Goal: Ask a question: Seek information or help from site administrators or community

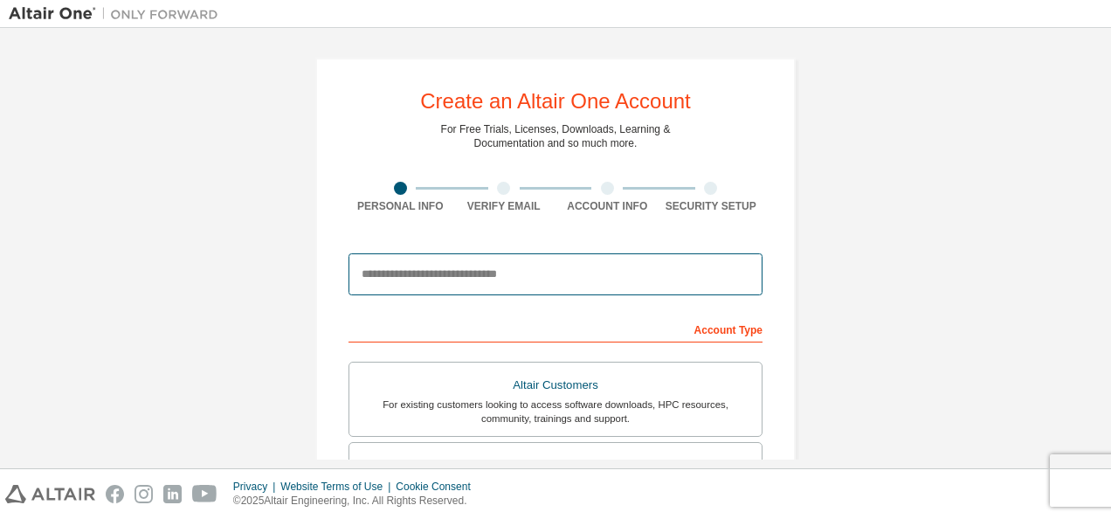
click at [445, 266] on input "email" at bounding box center [556, 274] width 414 height 42
click at [536, 272] on input "**********" at bounding box center [556, 274] width 414 height 42
type input "*"
click at [429, 274] on input "**********" at bounding box center [556, 274] width 414 height 42
click at [512, 274] on input "**********" at bounding box center [556, 274] width 414 height 42
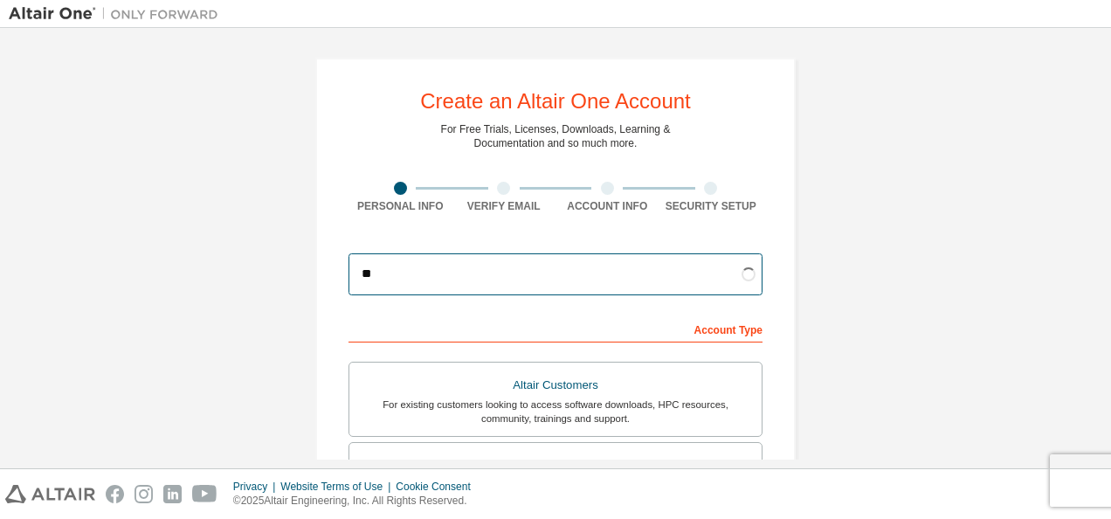
type input "*"
type input "**********"
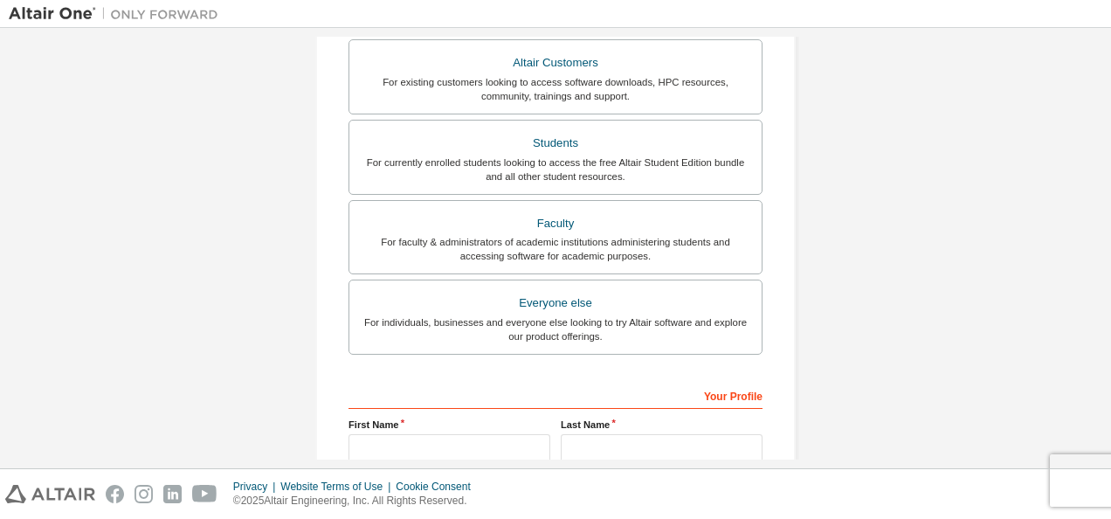
scroll to position [325, 0]
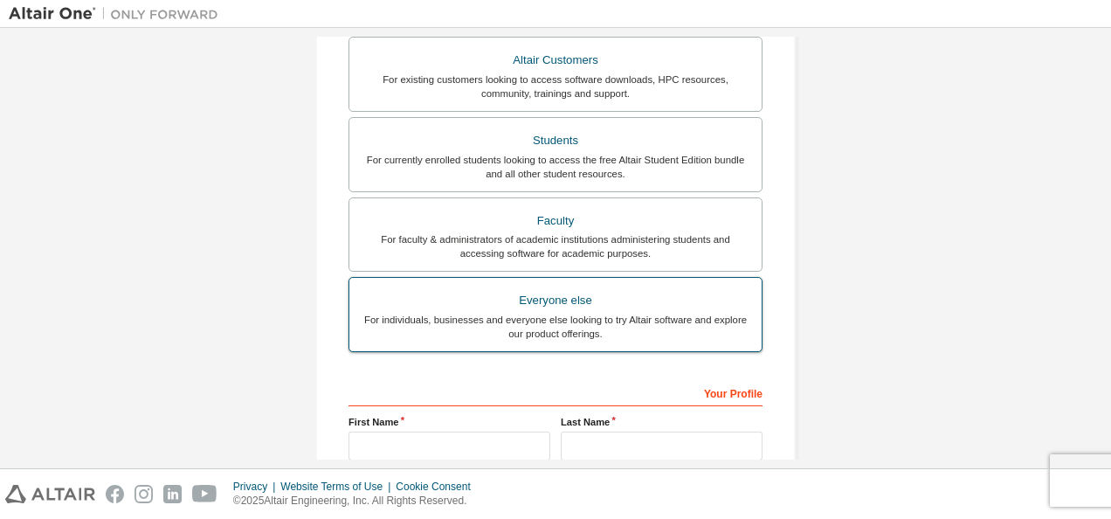
click at [546, 320] on div "For individuals, businesses and everyone else looking to try Altair software an…" at bounding box center [555, 327] width 391 height 28
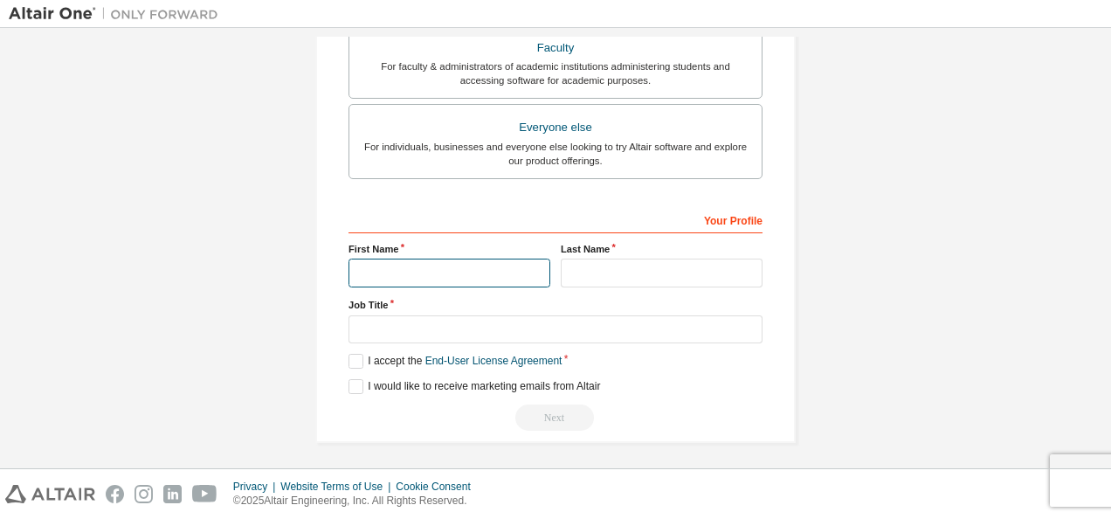
click at [444, 259] on input "text" at bounding box center [450, 273] width 202 height 29
type input "*******"
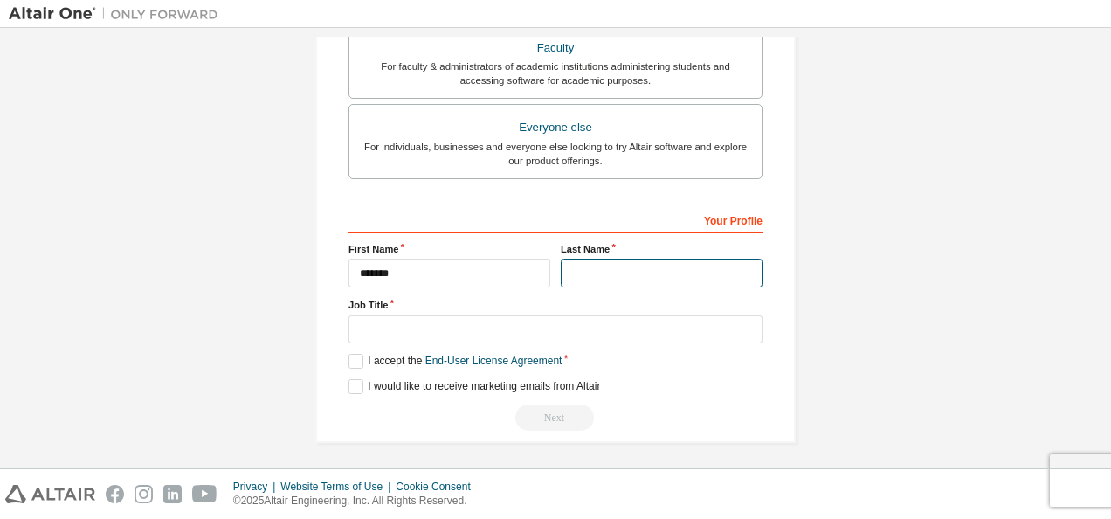
click at [576, 266] on input "text" at bounding box center [662, 273] width 202 height 29
type input "*****"
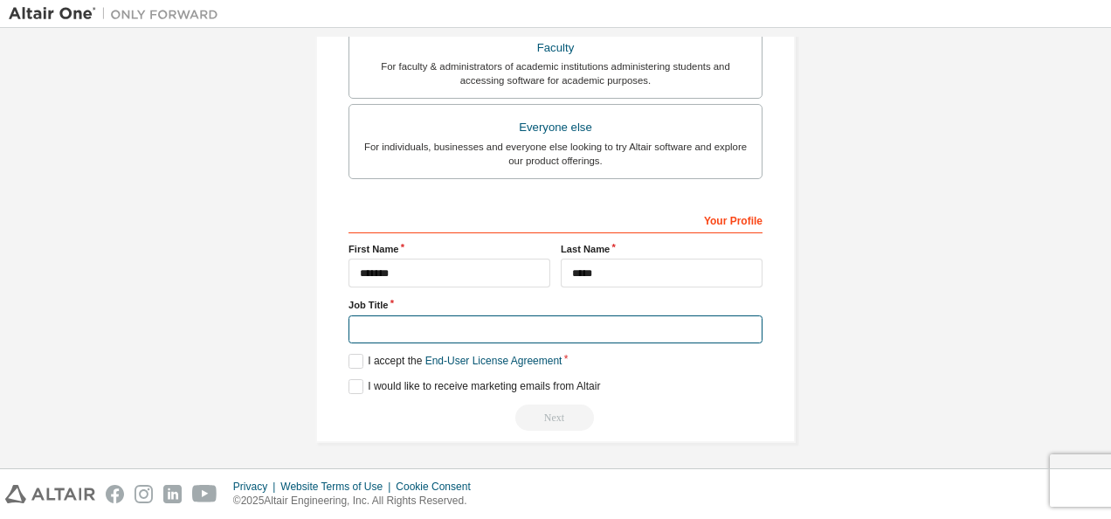
click at [498, 337] on input "text" at bounding box center [556, 329] width 414 height 29
type input "*******"
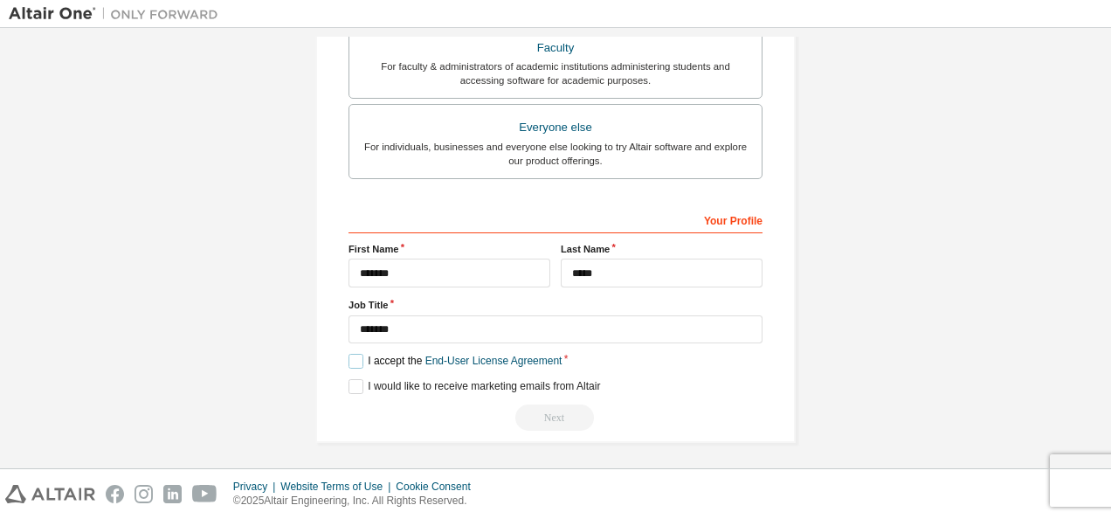
click at [349, 356] on label "I accept the End-User License Agreement" at bounding box center [455, 361] width 213 height 15
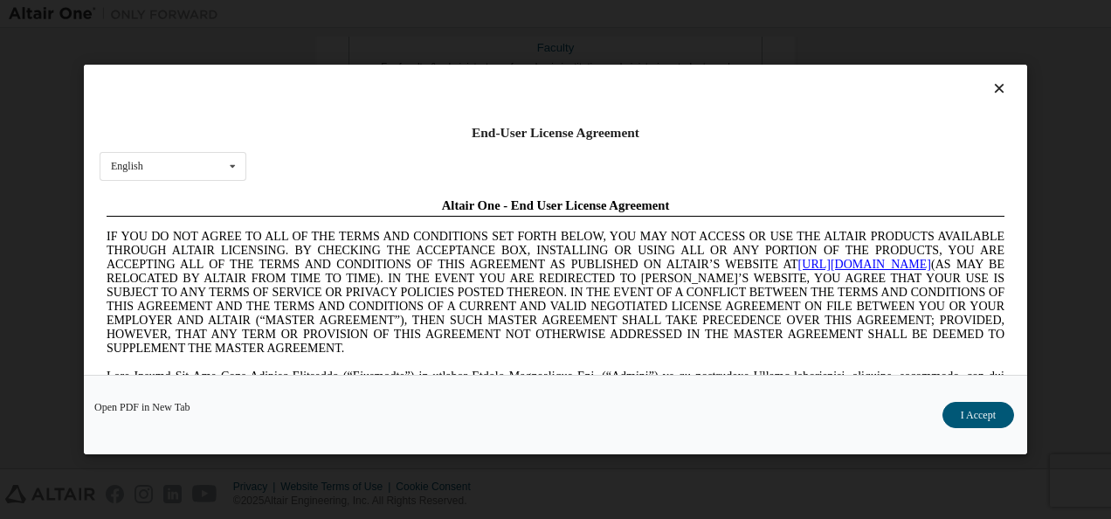
scroll to position [0, 0]
click at [1001, 411] on button "I Accept" at bounding box center [978, 415] width 72 height 26
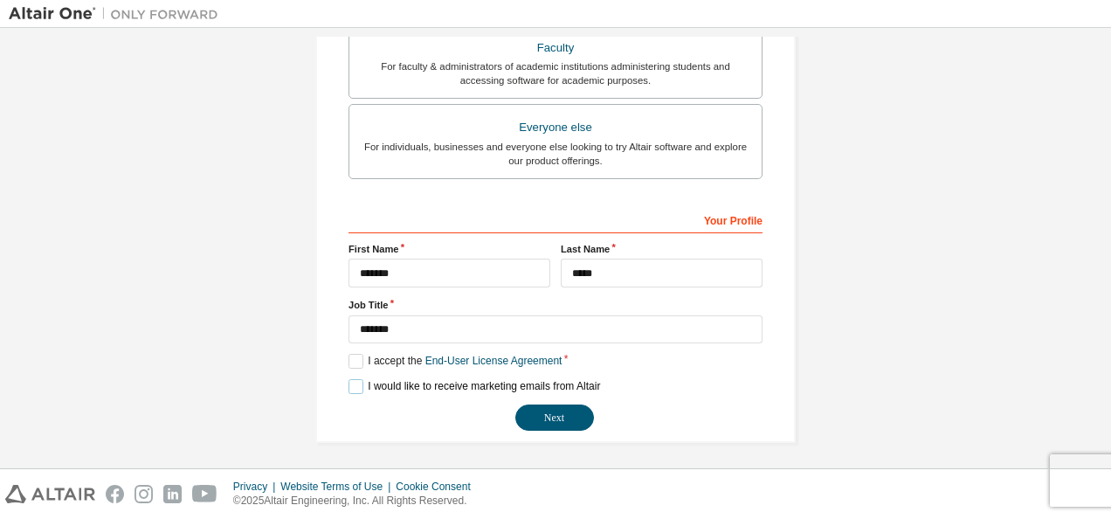
click at [351, 379] on label "I would like to receive marketing emails from Altair" at bounding box center [475, 386] width 252 height 15
click at [551, 416] on button "Next" at bounding box center [554, 417] width 79 height 26
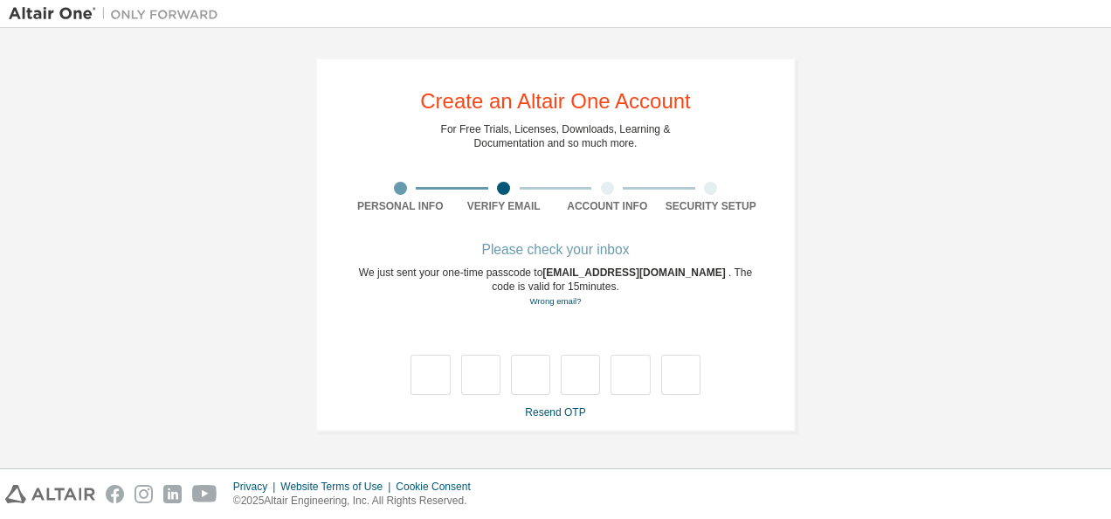
type input "*"
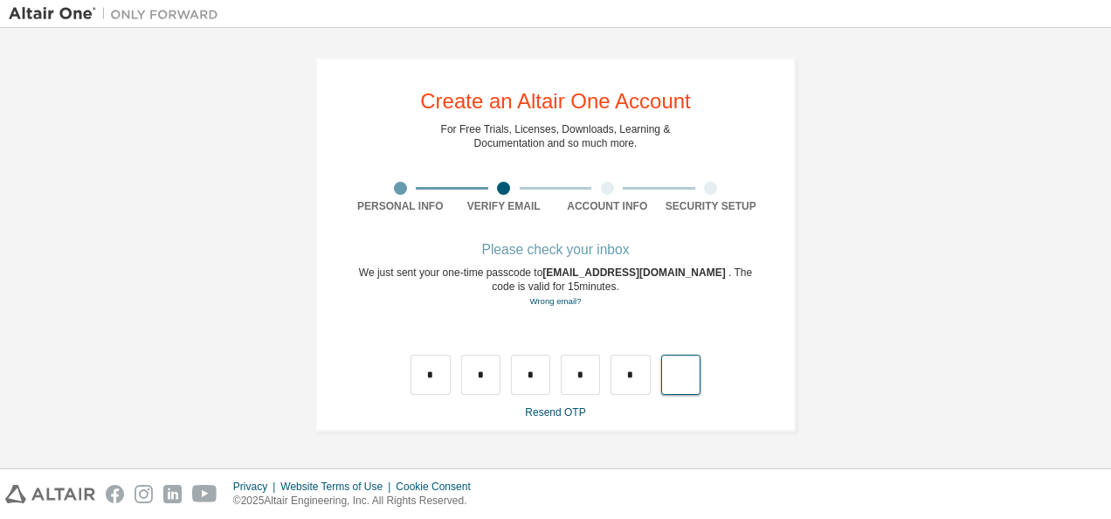
type input "*"
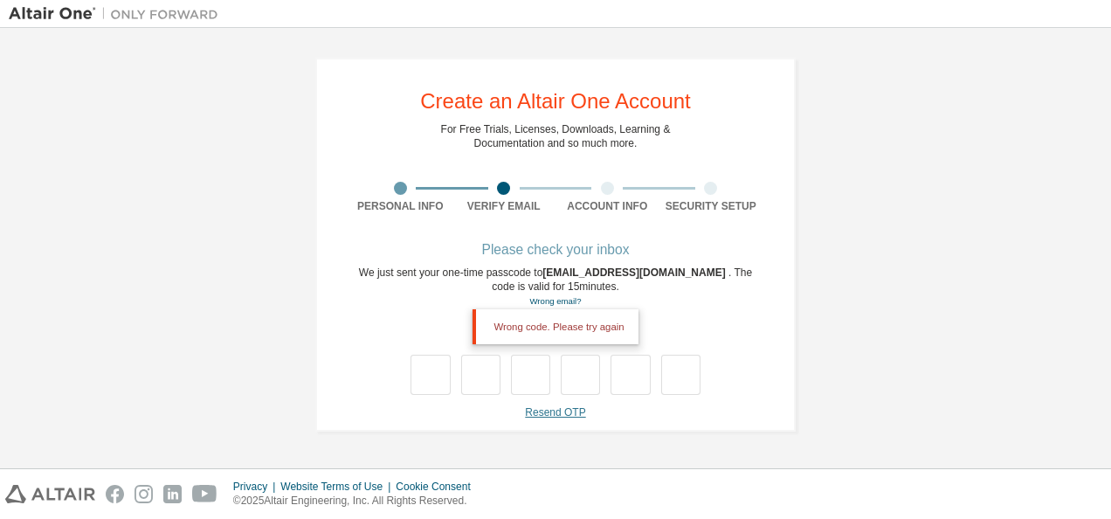
click at [556, 412] on link "Resend OTP" at bounding box center [555, 412] width 60 height 12
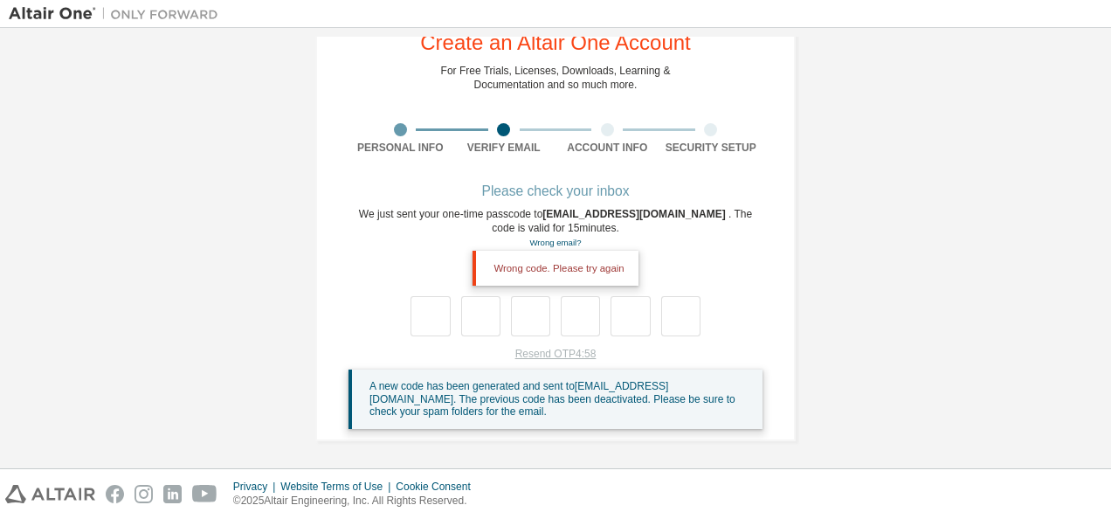
scroll to position [59, 0]
click at [556, 412] on div "A new code has been generated and sent to ammurenunani@gmail.com . The previous…" at bounding box center [558, 398] width 379 height 38
click at [552, 402] on span "A new code has been generated and sent to ammurenunani@gmail.com . The previous…" at bounding box center [552, 398] width 366 height 38
drag, startPoint x: 552, startPoint y: 402, endPoint x: 566, endPoint y: 442, distance: 42.5
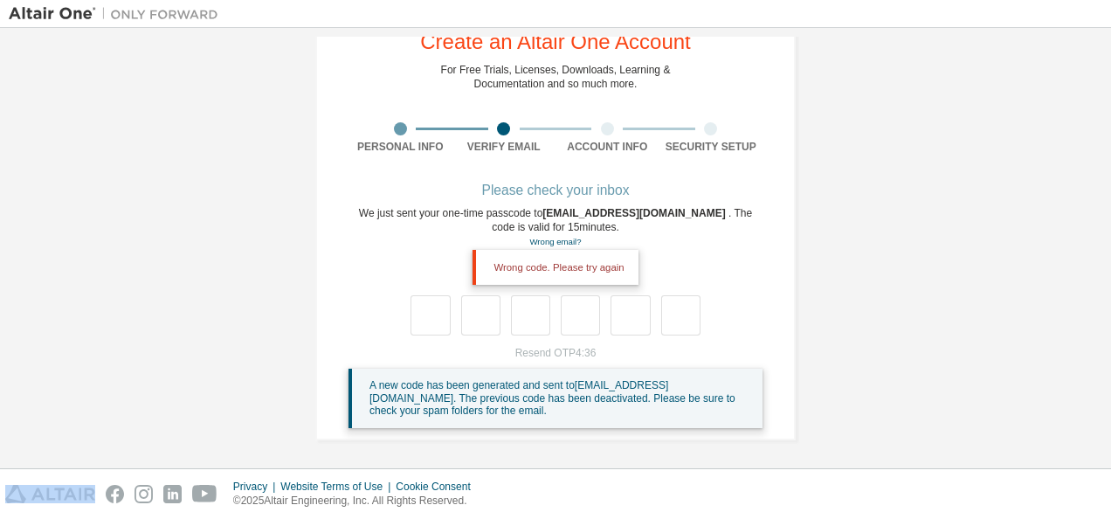
click at [566, 442] on div "**********" at bounding box center [555, 219] width 522 height 484
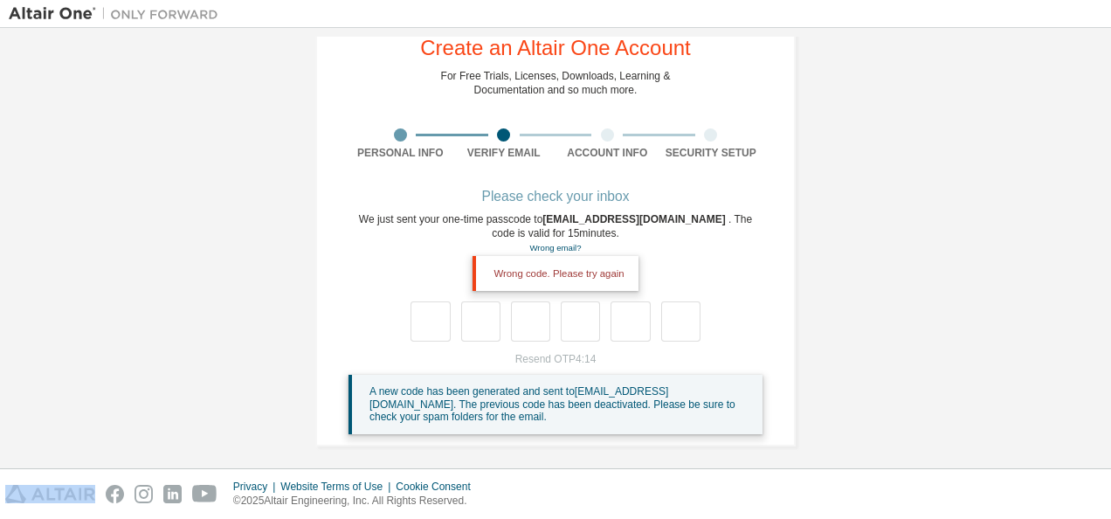
scroll to position [61, 0]
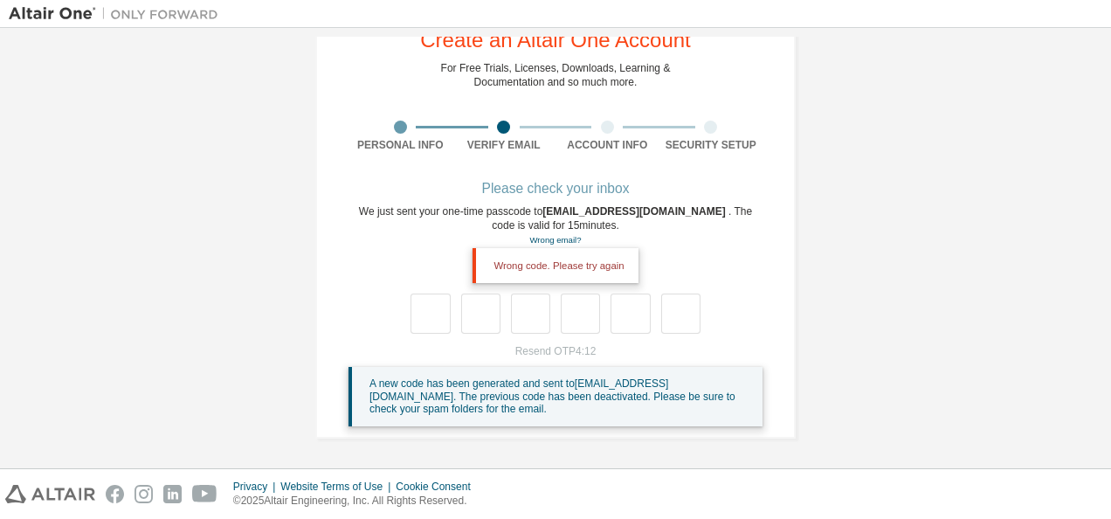
click at [590, 260] on div "Wrong code. Please try again" at bounding box center [555, 265] width 165 height 35
click at [575, 258] on div "Wrong code. Please try again" at bounding box center [555, 265] width 165 height 35
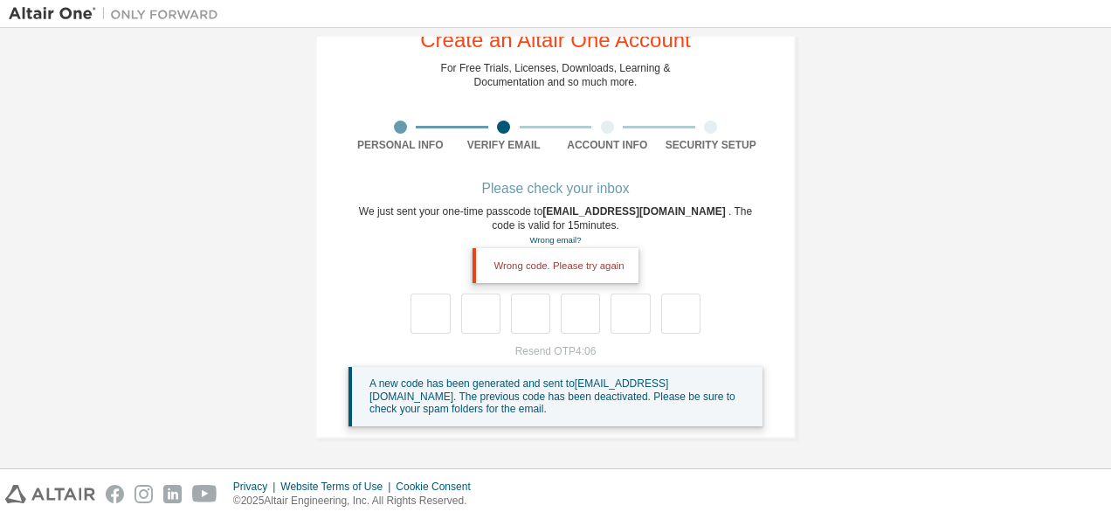
click at [427, 402] on span "A new code has been generated and sent to ammurenunani@gmail.com . The previous…" at bounding box center [552, 396] width 366 height 38
click at [482, 274] on div "Wrong code. Please try again" at bounding box center [555, 265] width 165 height 35
click at [480, 328] on input "text" at bounding box center [480, 313] width 39 height 40
type input "*"
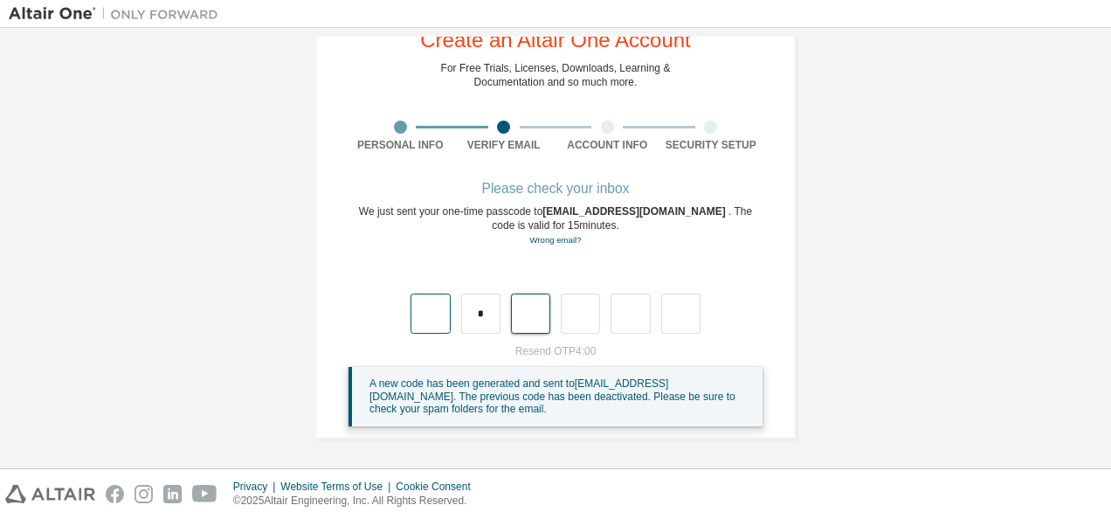
type input "*"
click at [542, 320] on input "*" at bounding box center [530, 313] width 39 height 40
click at [434, 309] on input "text" at bounding box center [430, 313] width 39 height 40
type input "*"
click at [526, 302] on input "text" at bounding box center [530, 313] width 39 height 40
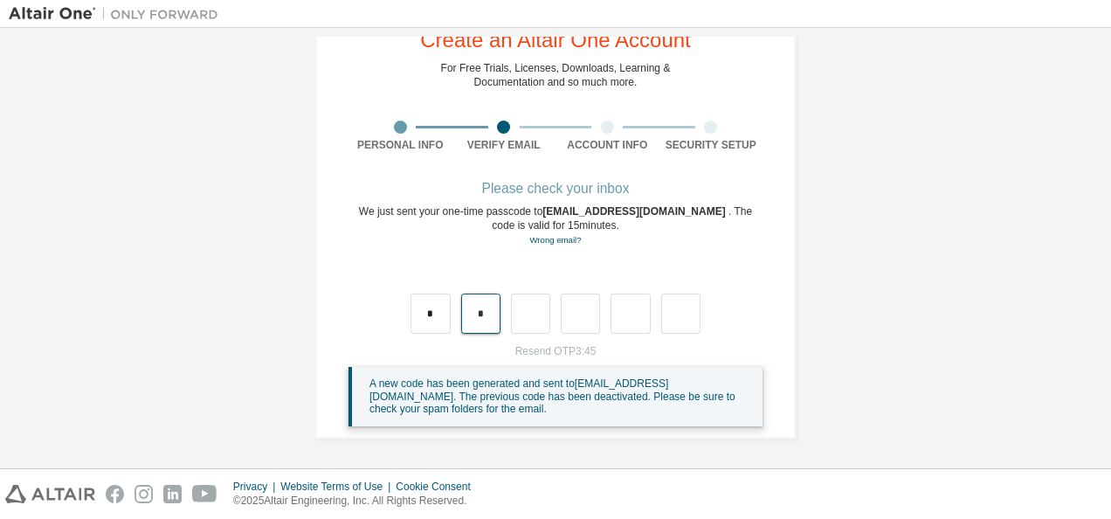
click at [485, 314] on input "*" at bounding box center [480, 313] width 39 height 40
click at [435, 316] on input "*" at bounding box center [430, 313] width 39 height 40
type input "*"
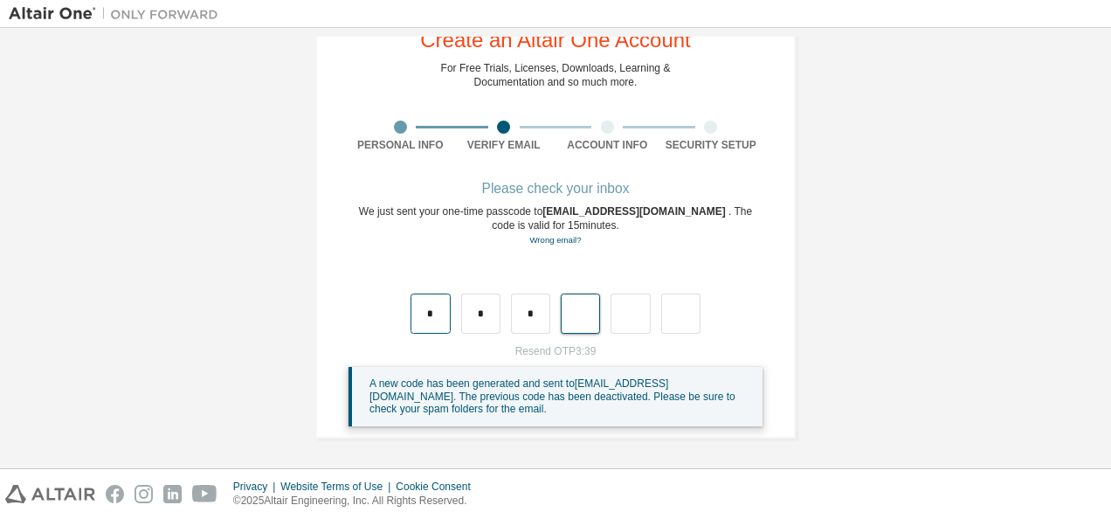
type input "*"
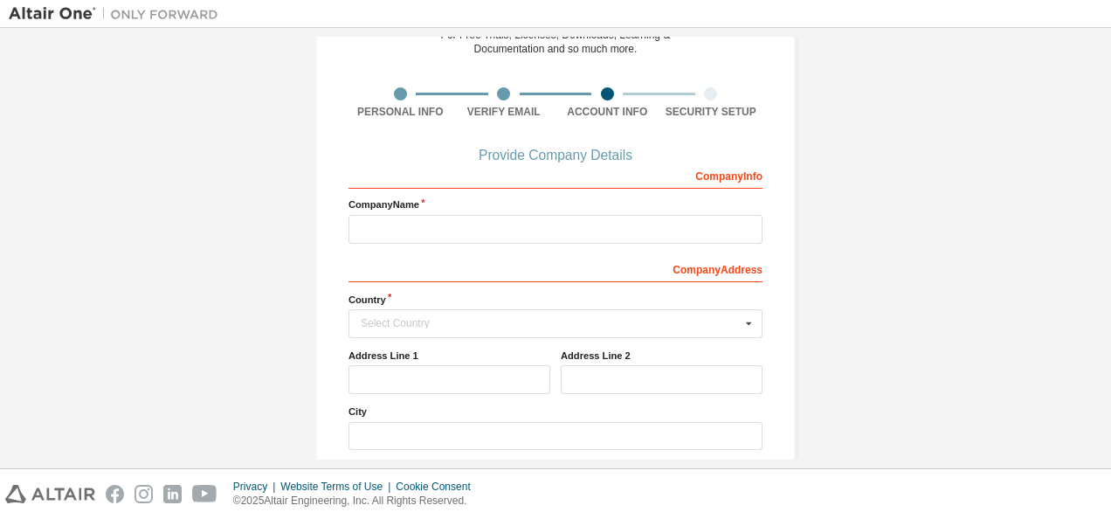
scroll to position [93, 0]
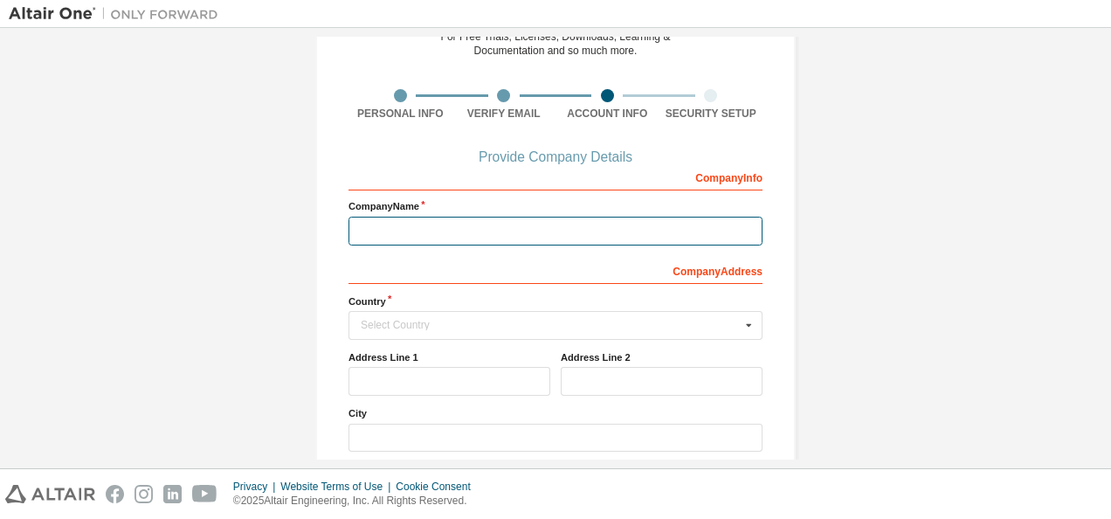
click at [412, 231] on input "text" at bounding box center [556, 231] width 414 height 29
type input "*******"
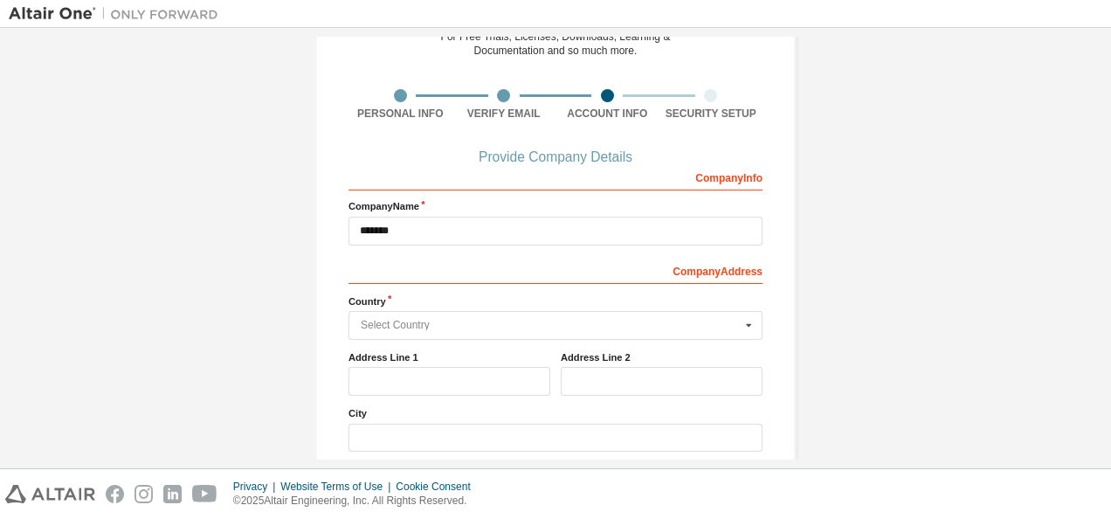
type input "*****"
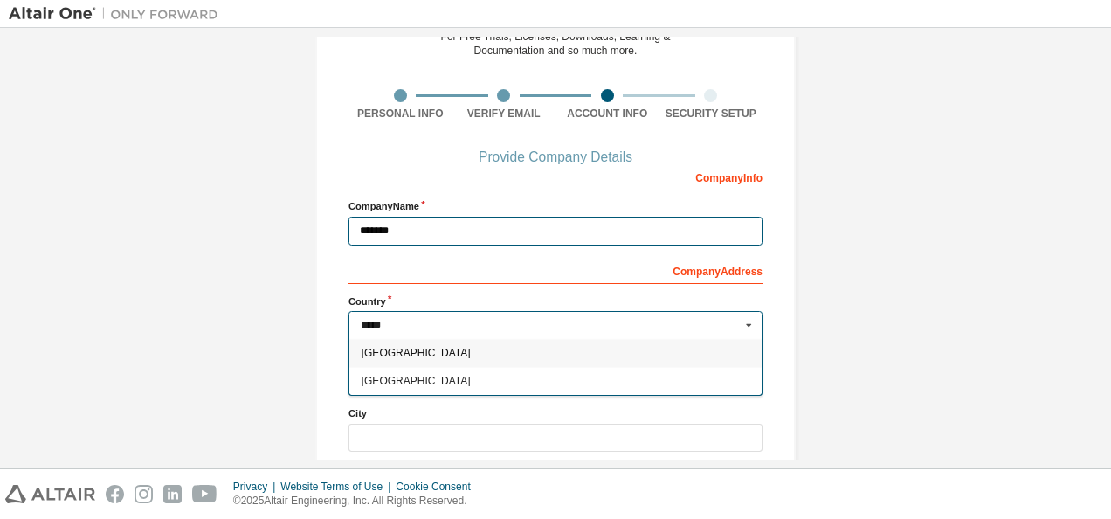
scroll to position [178, 0]
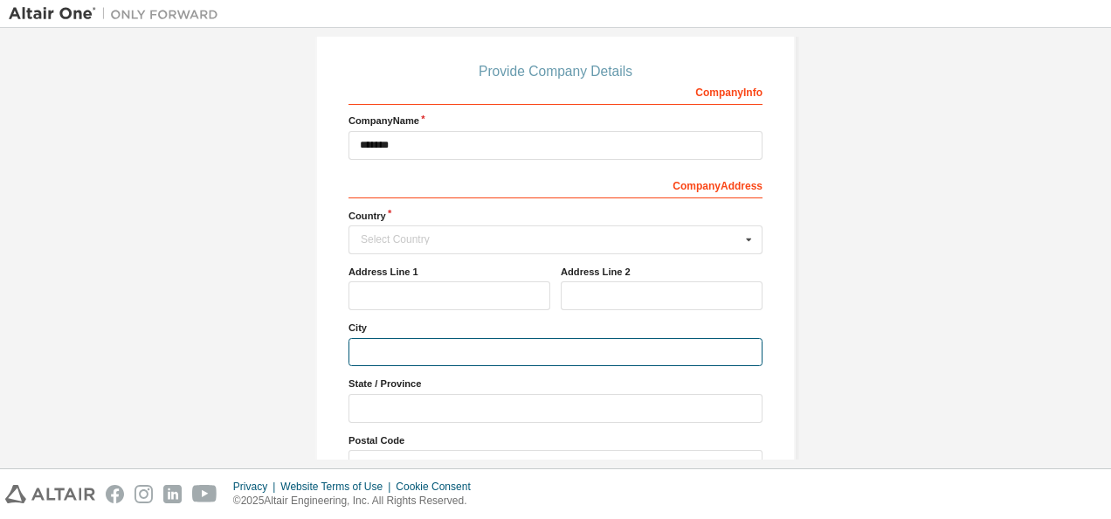
click at [427, 341] on input "text" at bounding box center [556, 352] width 414 height 29
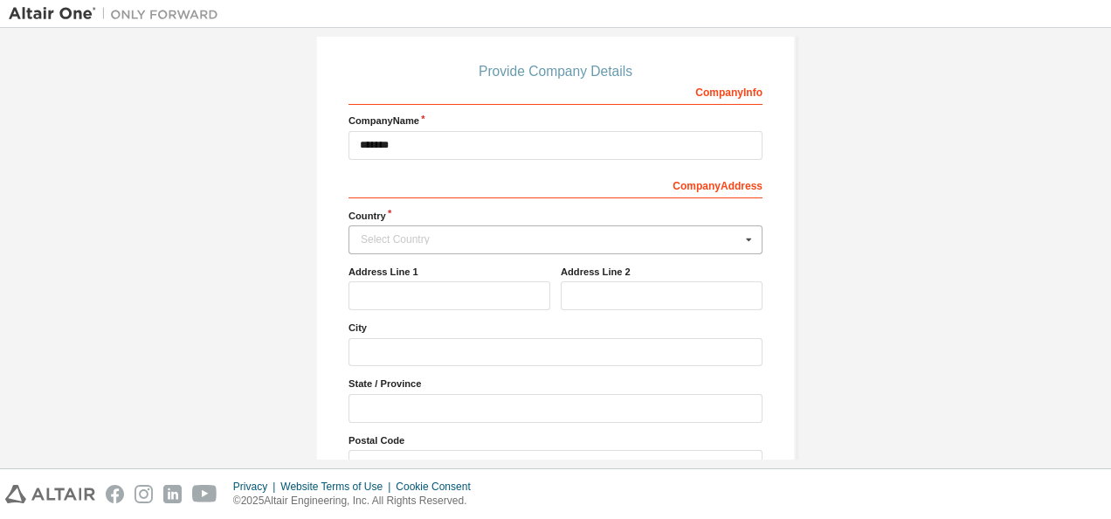
click at [429, 243] on div "Select Country" at bounding box center [551, 239] width 380 height 10
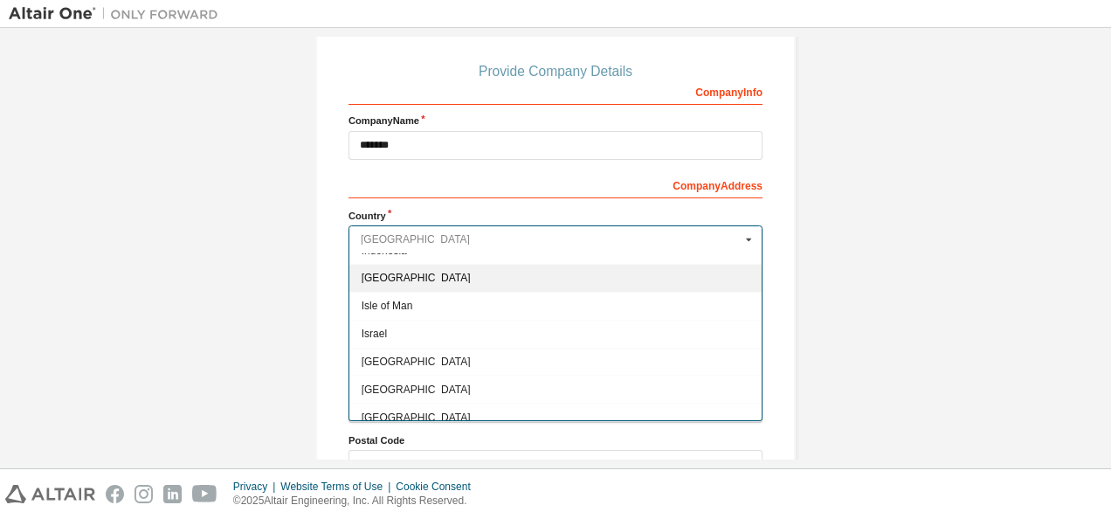
scroll to position [2731, 0]
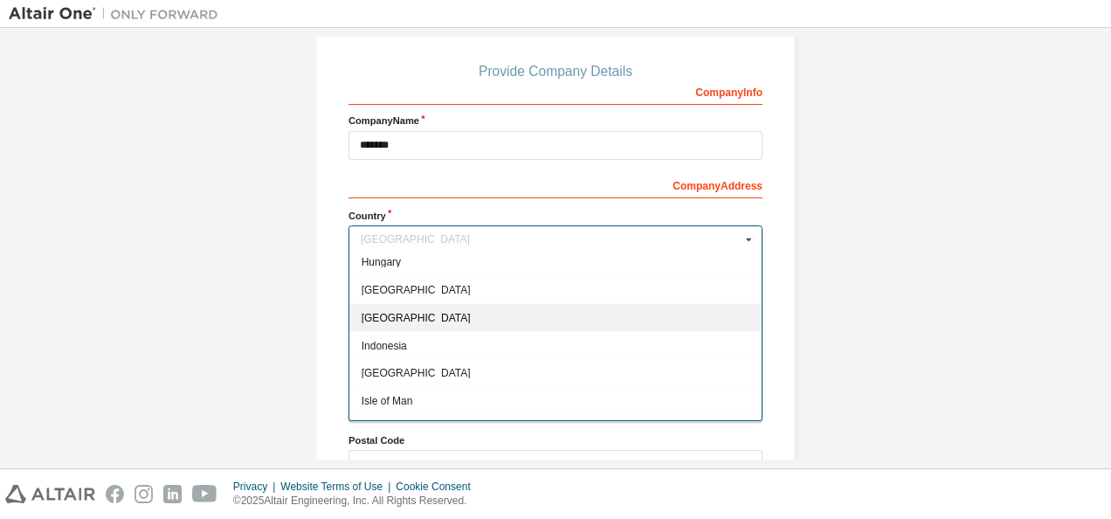
click at [386, 313] on span "India" at bounding box center [556, 318] width 389 height 10
type input "***"
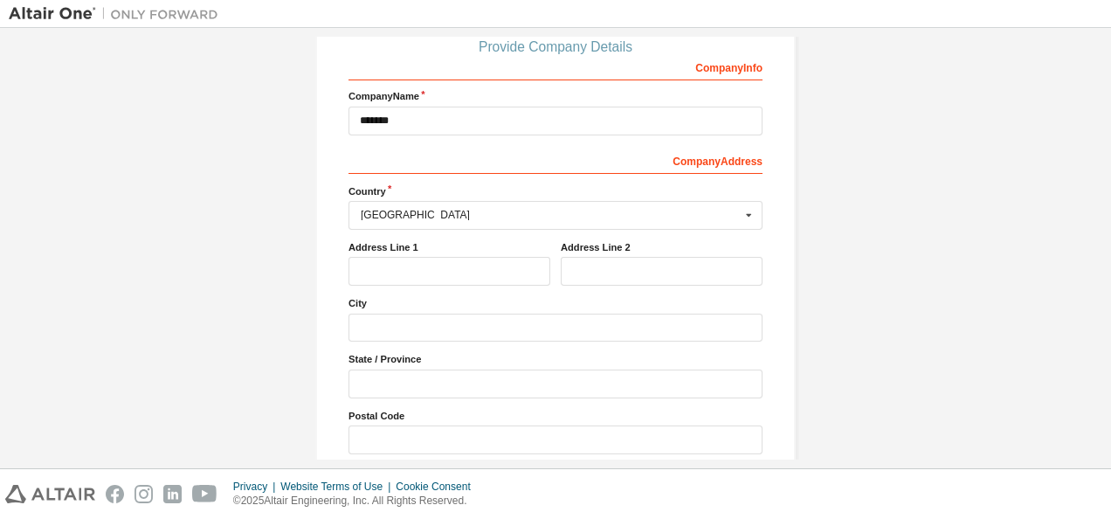
scroll to position [225, 0]
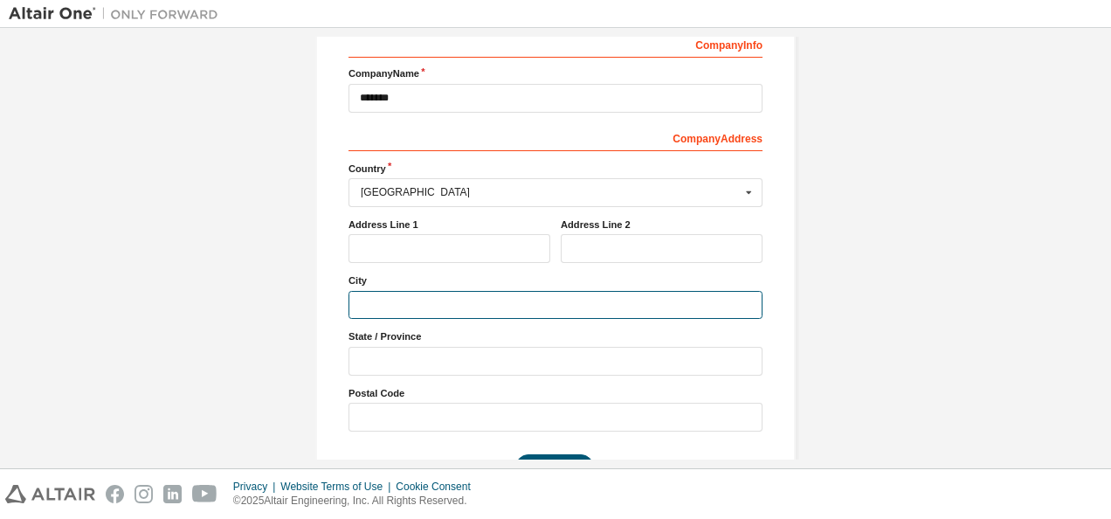
click at [411, 299] on input "text" at bounding box center [556, 305] width 414 height 29
type input "*"
type input "*******"
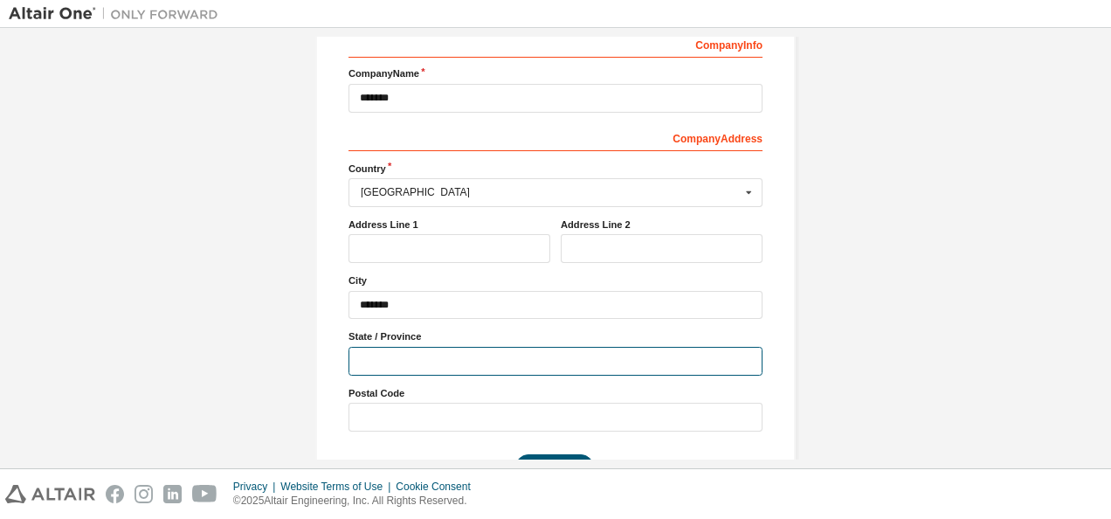
click at [392, 355] on input "text" at bounding box center [556, 361] width 414 height 29
type input "*"
type input "**********"
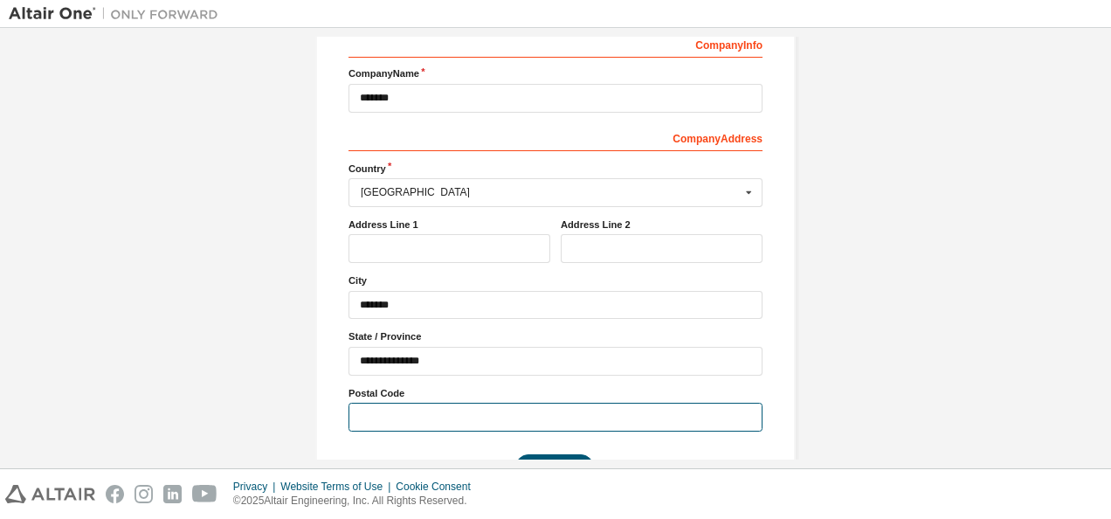
click at [395, 412] on input "text" at bounding box center [556, 417] width 414 height 29
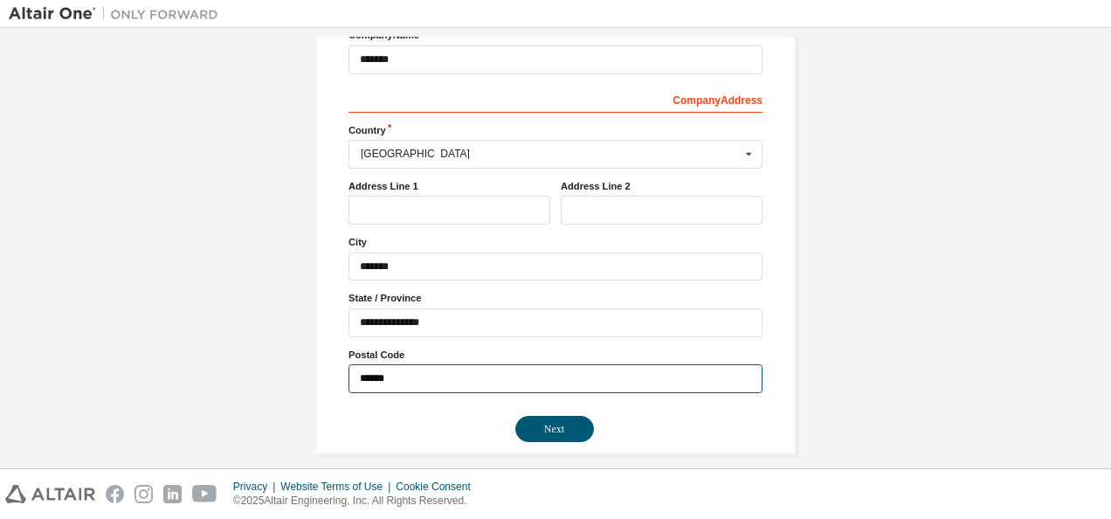
scroll to position [260, 0]
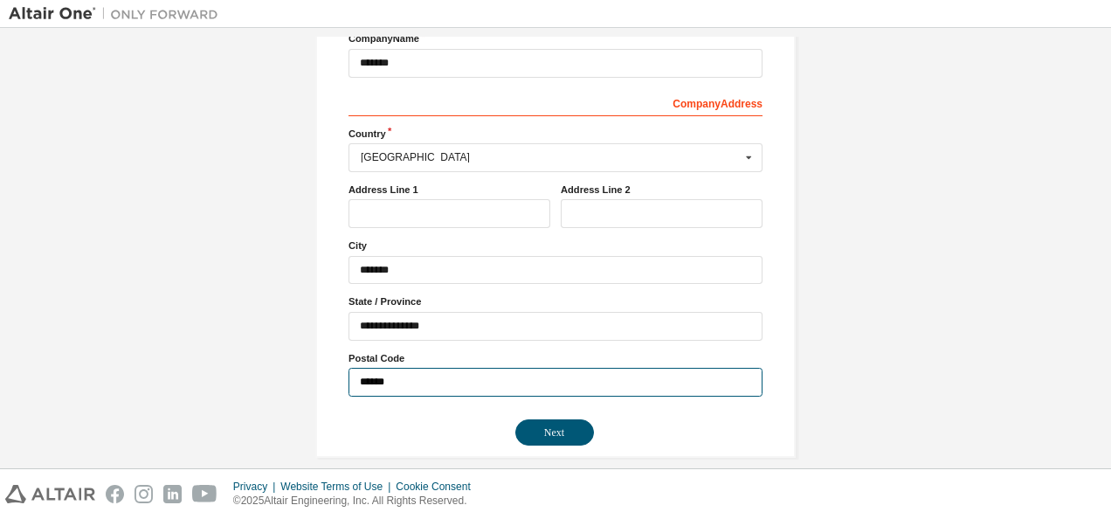
type input "******"
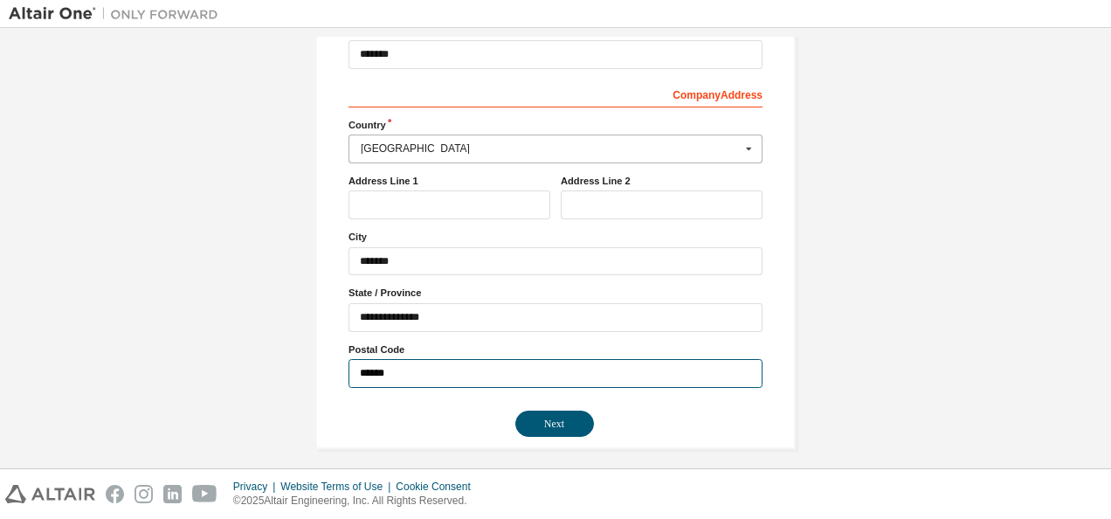
scroll to position [274, 0]
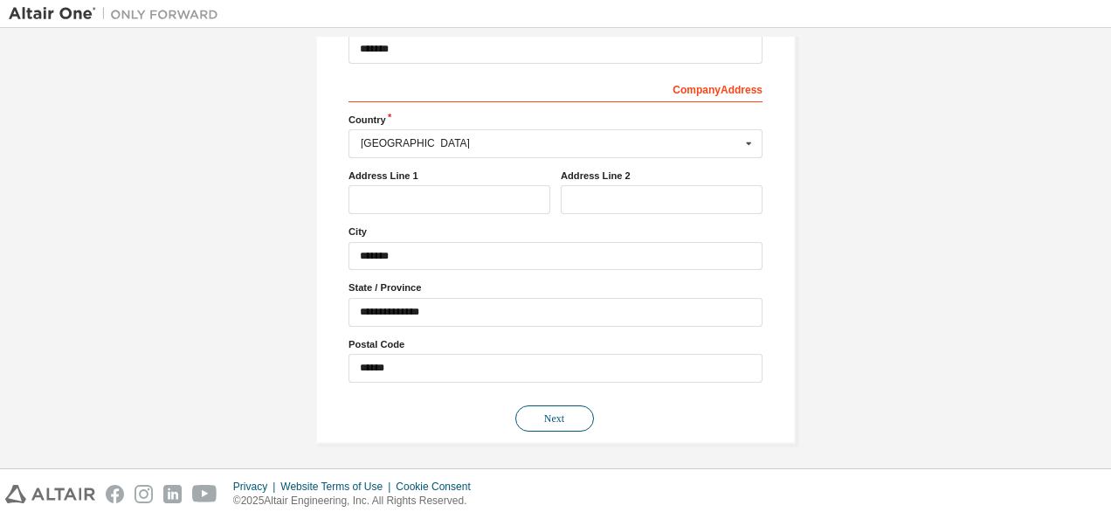
click at [545, 412] on button "Next" at bounding box center [554, 418] width 79 height 26
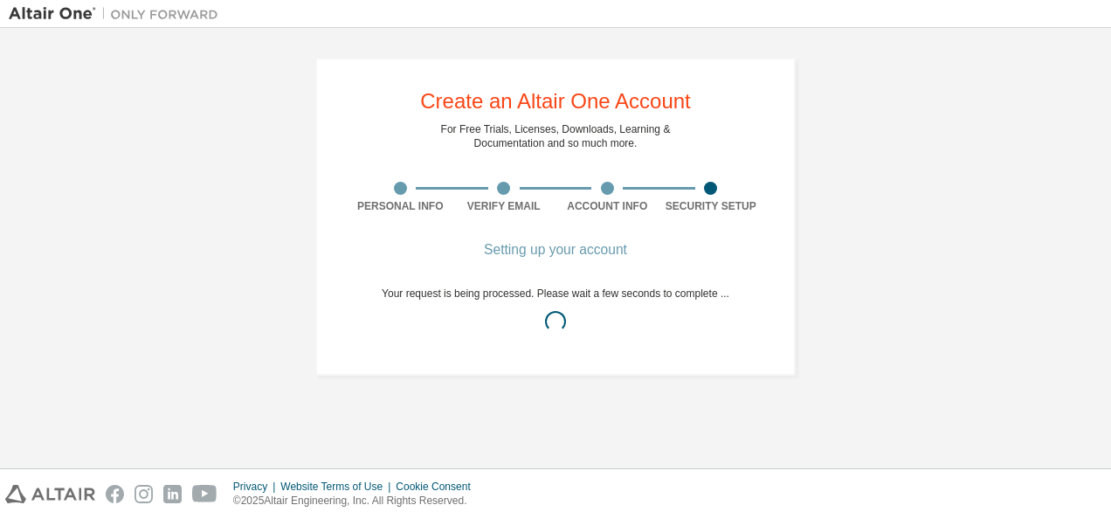
scroll to position [0, 0]
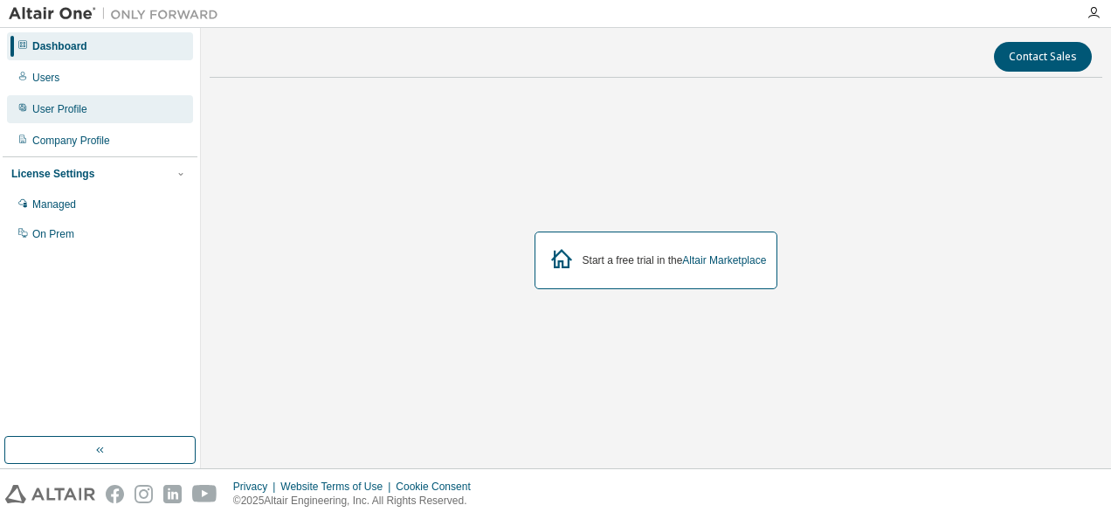
click at [81, 112] on div "User Profile" at bounding box center [59, 109] width 55 height 14
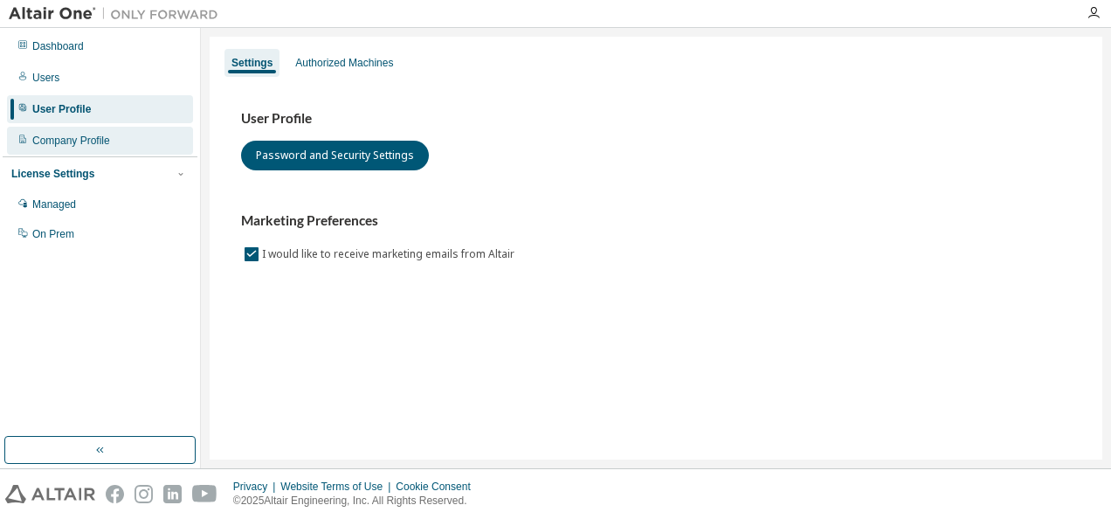
click at [97, 143] on div "Company Profile" at bounding box center [71, 141] width 78 height 14
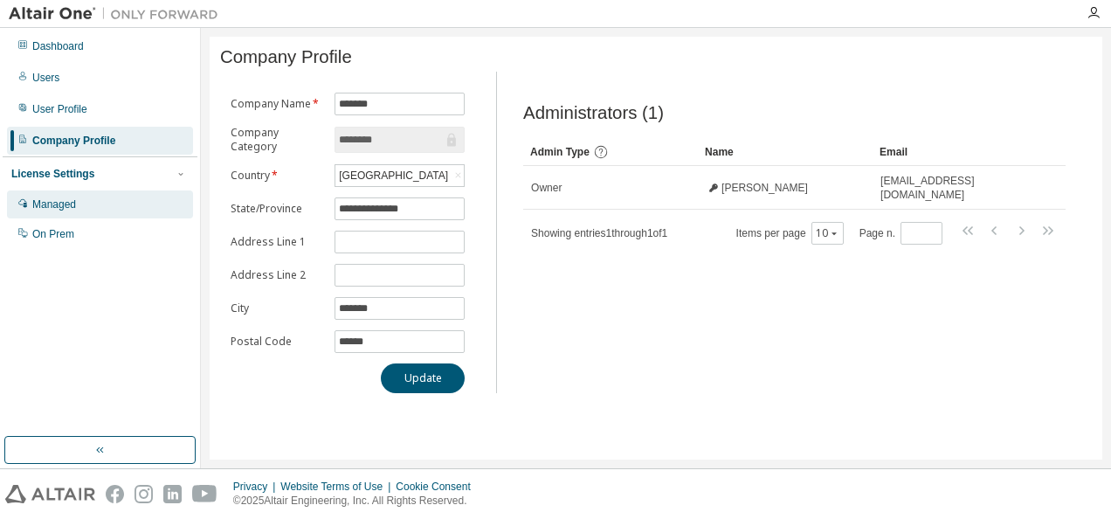
click at [86, 201] on div "Managed" at bounding box center [100, 204] width 186 height 28
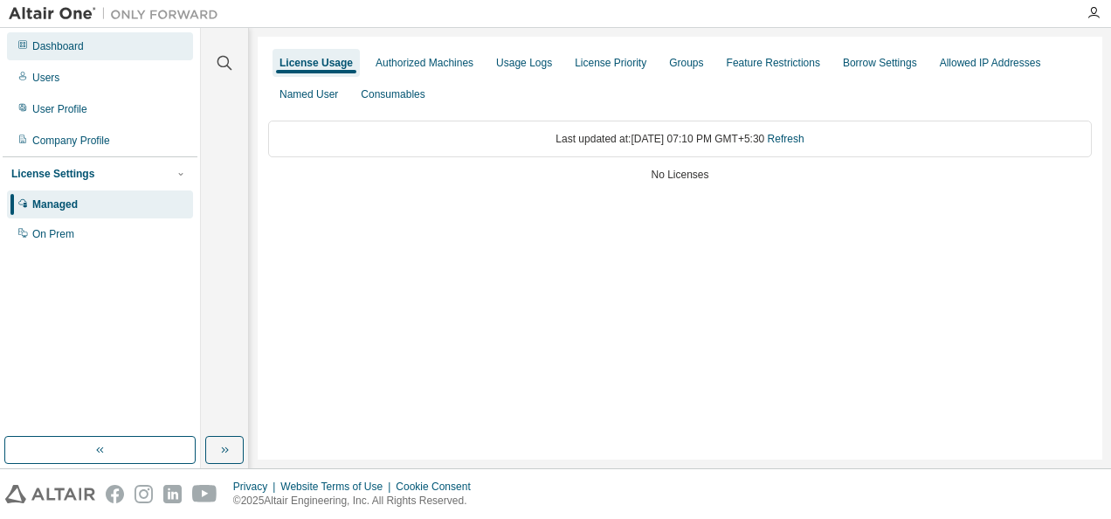
click at [113, 42] on div "Dashboard" at bounding box center [100, 46] width 186 height 28
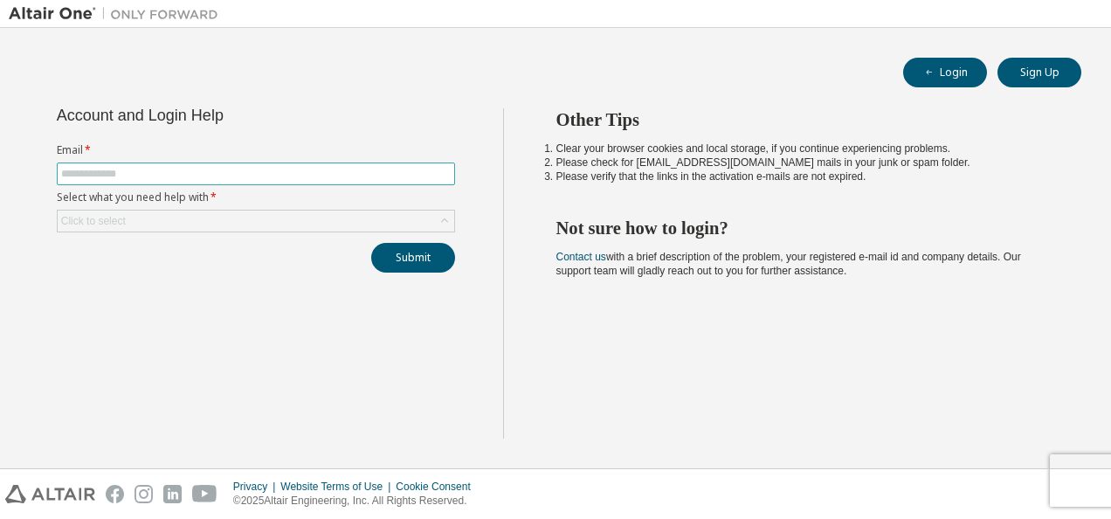
click at [260, 173] on input "text" at bounding box center [256, 174] width 390 height 14
type input "**********"
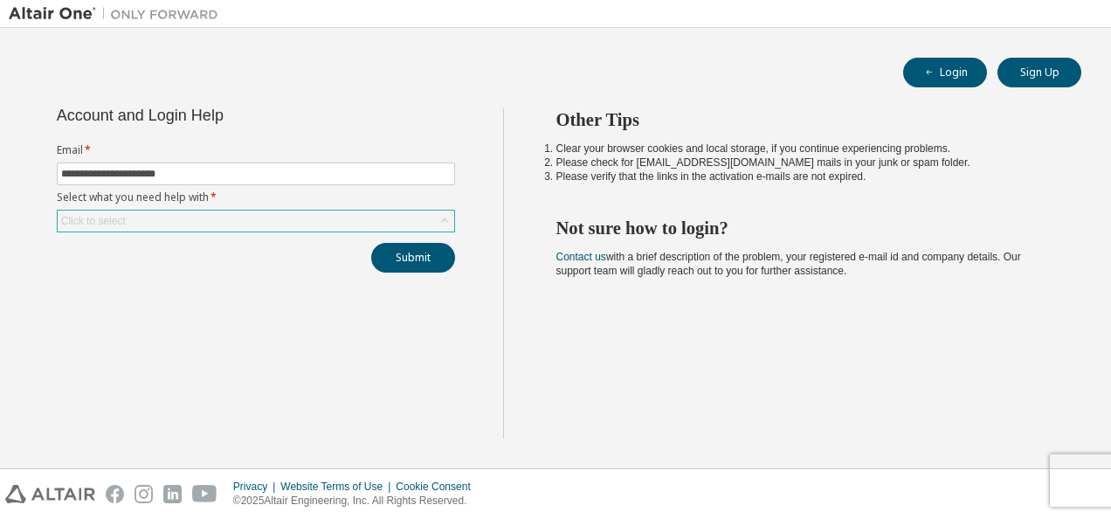
click at [204, 211] on div "Click to select" at bounding box center [256, 221] width 397 height 21
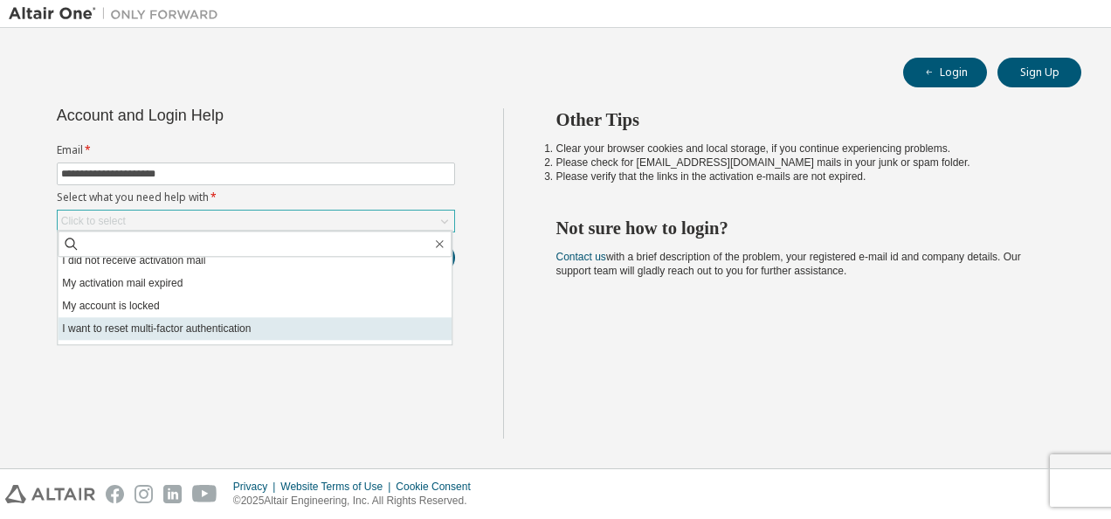
scroll to position [29, 0]
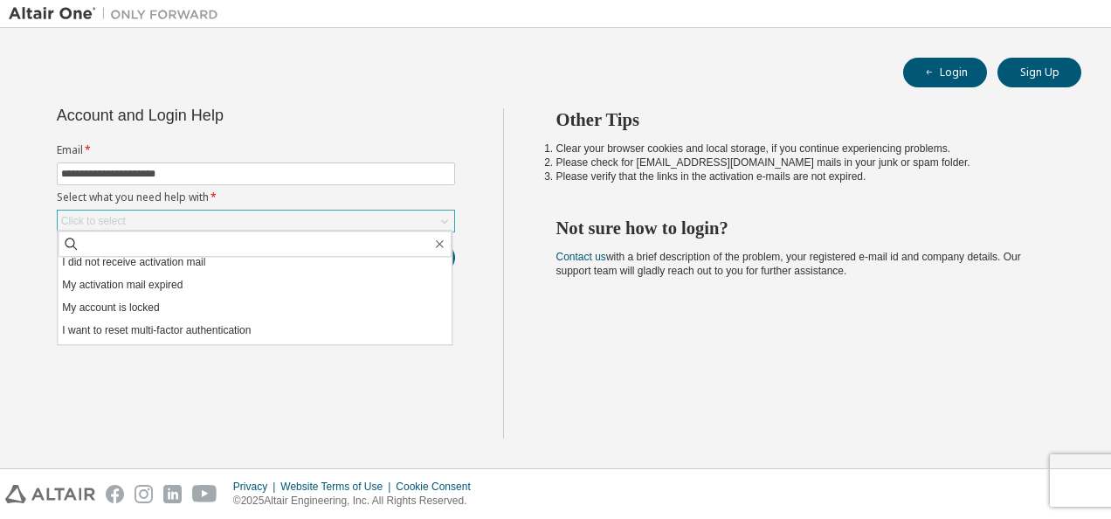
click at [358, 213] on div "Click to select" at bounding box center [256, 221] width 397 height 21
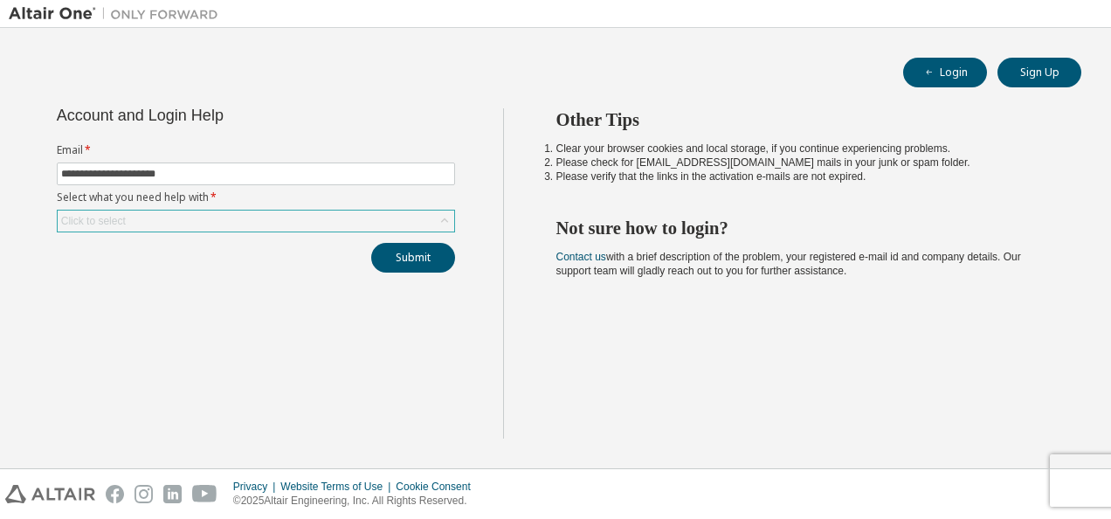
click at [447, 218] on icon at bounding box center [444, 220] width 17 height 17
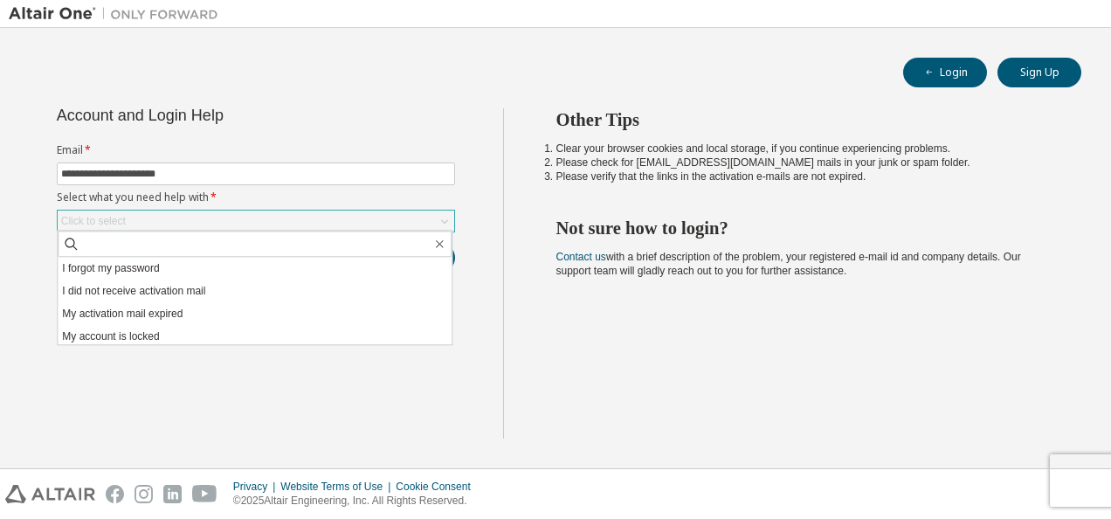
click at [150, 218] on div "Click to select" at bounding box center [256, 221] width 397 height 21
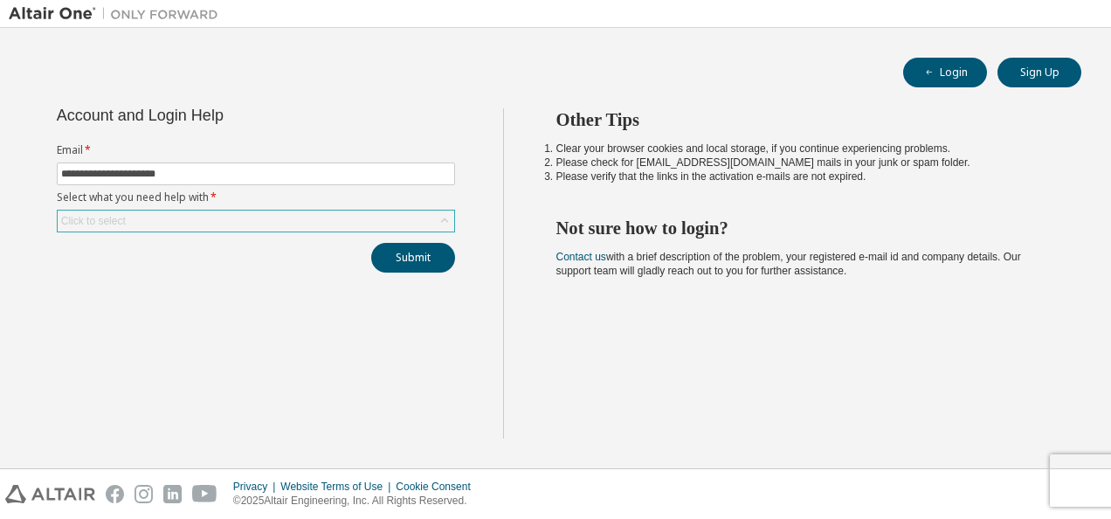
click at [437, 222] on icon at bounding box center [444, 220] width 17 height 17
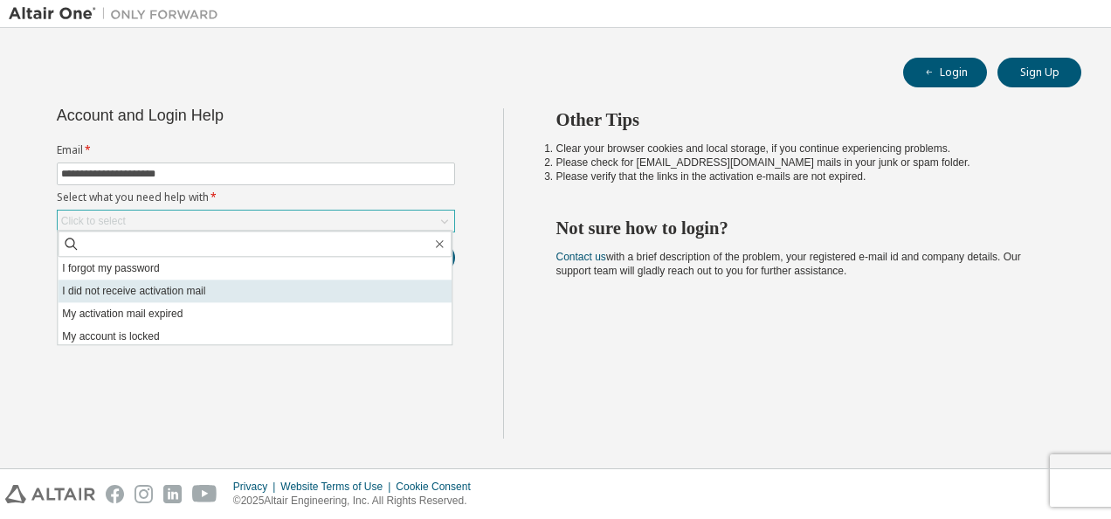
scroll to position [49, 0]
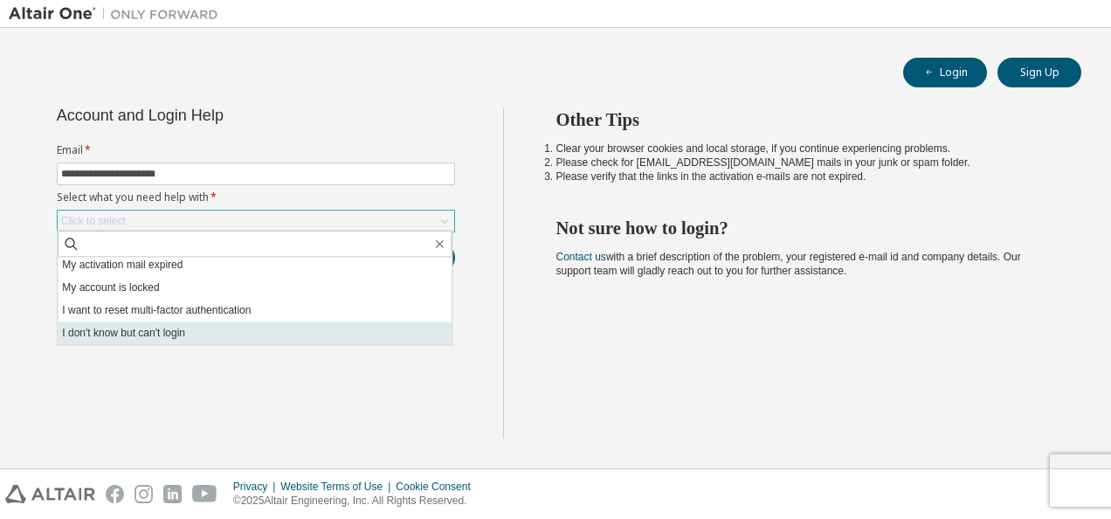
click at [388, 336] on li "I don't know but can't login" at bounding box center [255, 332] width 394 height 23
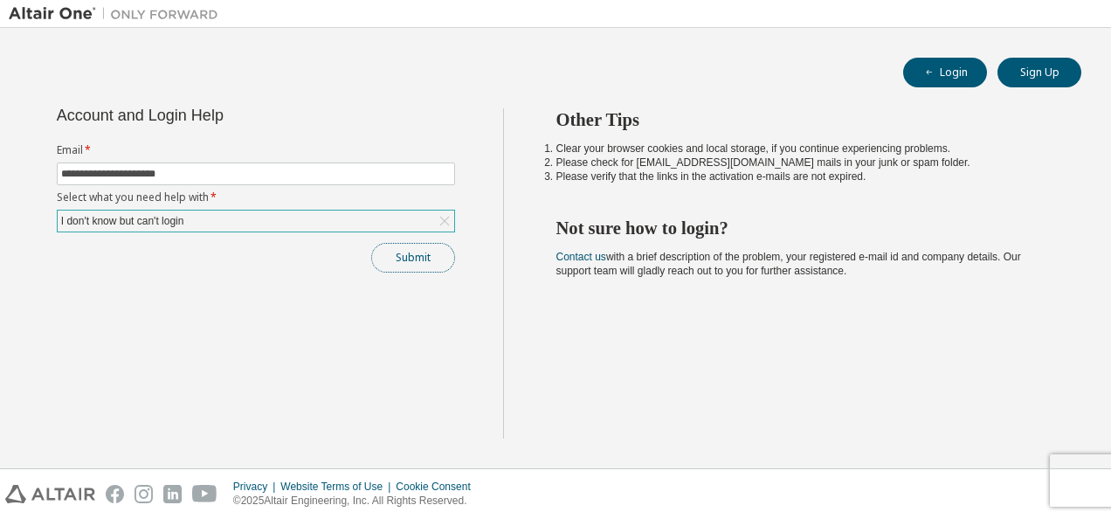
click at [397, 253] on button "Submit" at bounding box center [413, 258] width 84 height 30
click at [397, 253] on div "Submit" at bounding box center [256, 258] width 398 height 30
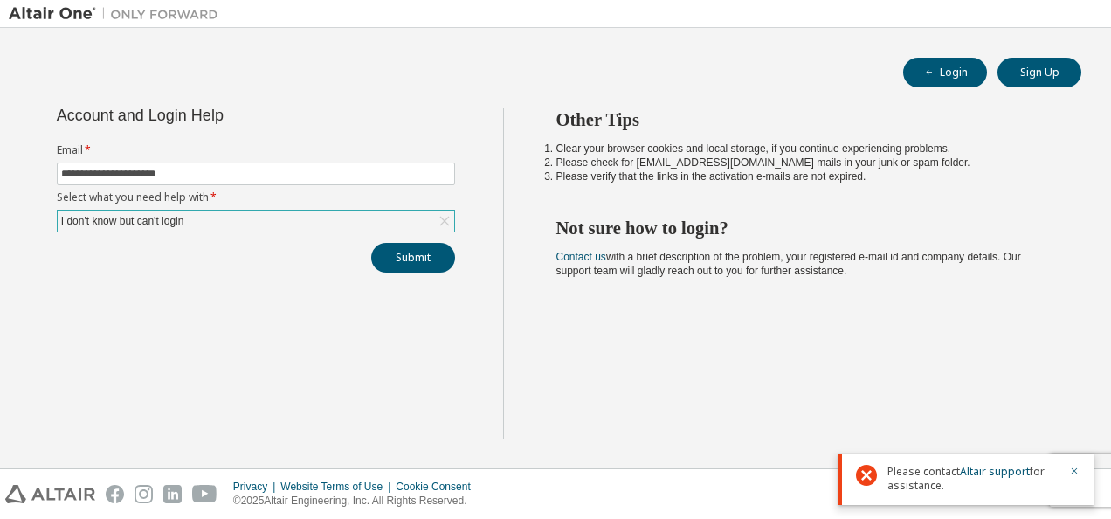
click at [285, 217] on div "I don't know but can't login" at bounding box center [256, 221] width 397 height 21
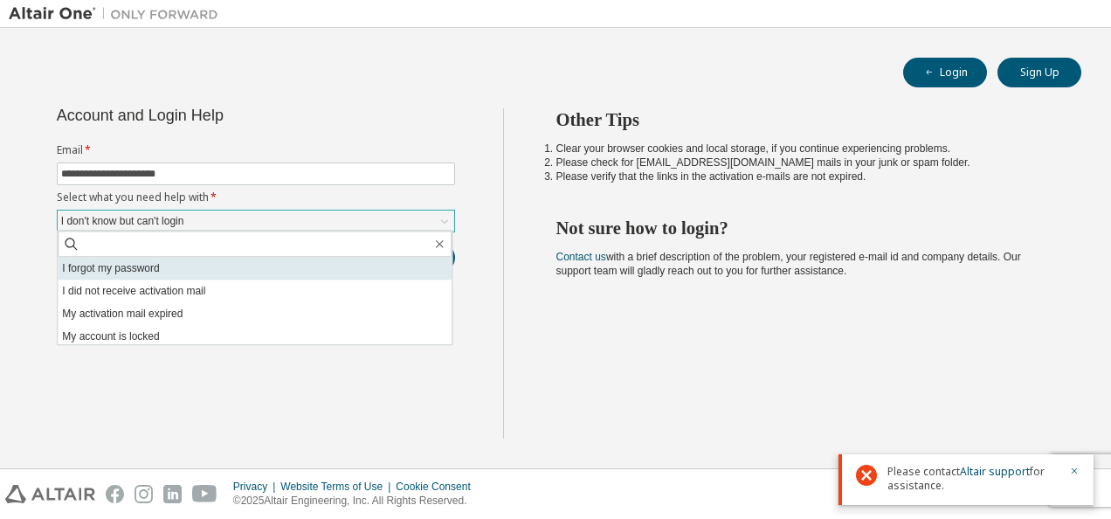
click at [243, 264] on li "I forgot my password" at bounding box center [255, 268] width 394 height 23
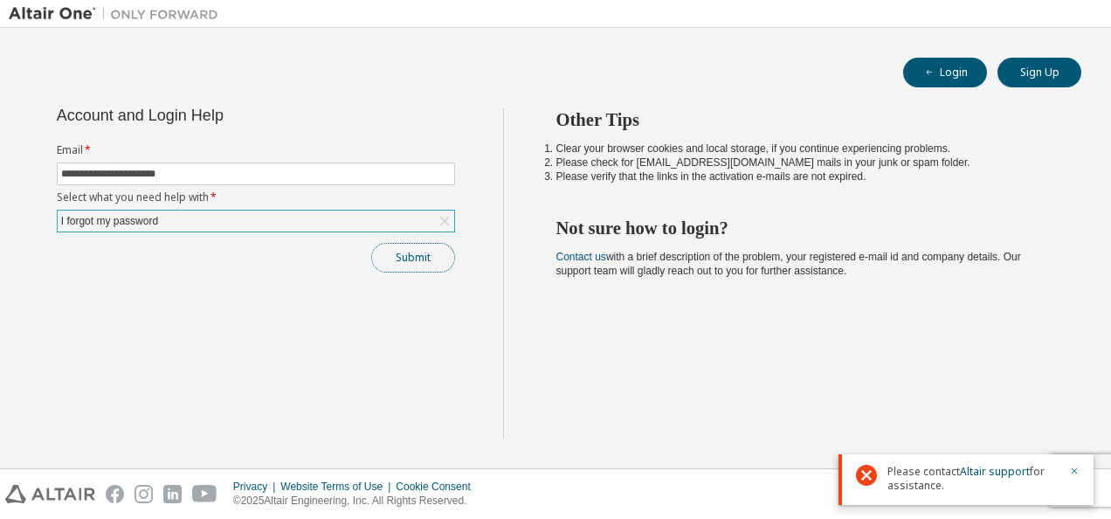
click at [412, 253] on button "Submit" at bounding box center [413, 258] width 84 height 30
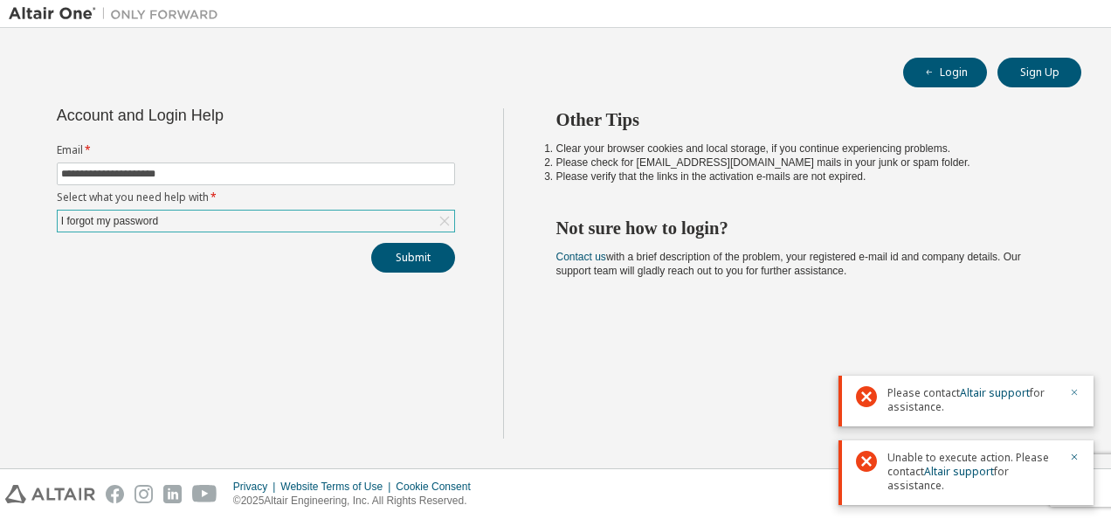
click at [1075, 394] on icon "button" at bounding box center [1075, 393] width 6 height 6
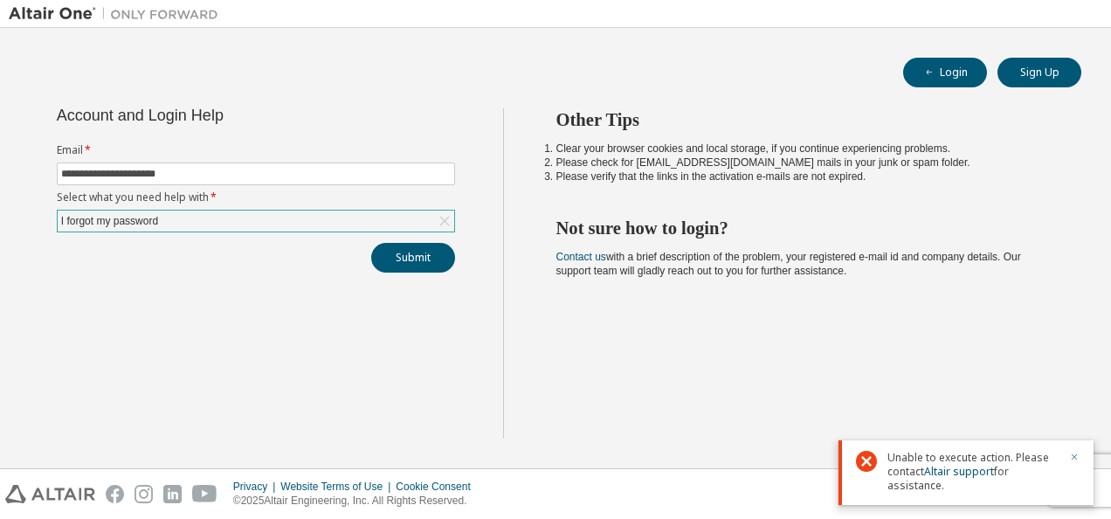
click at [1078, 454] on icon "button" at bounding box center [1074, 457] width 10 height 10
